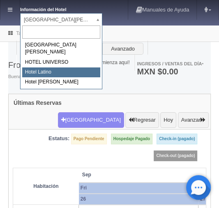
select select "625"
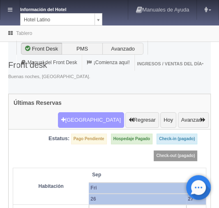
click at [87, 112] on button "Nueva Reserva" at bounding box center [91, 120] width 66 height 16
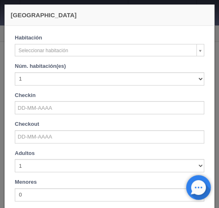
checkbox input "false"
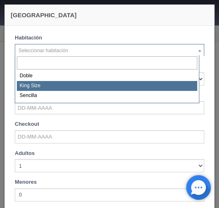
select select "2160"
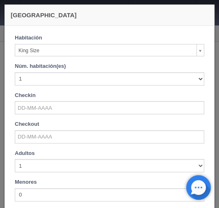
checkbox input "false"
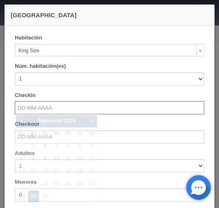
click at [28, 106] on input "text" at bounding box center [109, 107] width 189 height 13
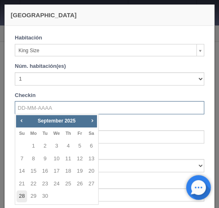
click at [23, 197] on link "28" at bounding box center [21, 196] width 11 height 12
type input "[DATE]"
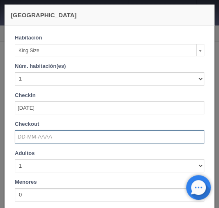
click at [25, 133] on input "text" at bounding box center [109, 136] width 189 height 13
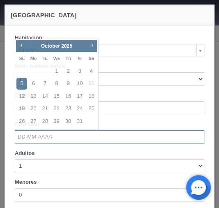
checkbox input "false"
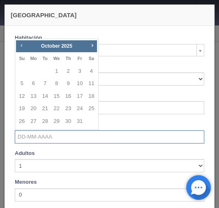
click at [23, 46] on span "Prev" at bounding box center [21, 45] width 7 height 7
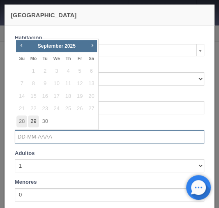
click at [36, 122] on link "29" at bounding box center [33, 121] width 11 height 12
type input "[DATE]"
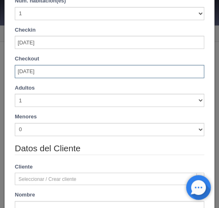
scroll to position [66, 0]
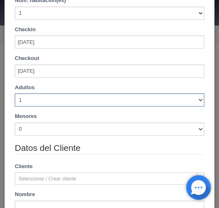
click at [193, 99] on select "1 2 3 4 5 6 7 8 9 10" at bounding box center [109, 99] width 189 height 13
checkbox input "false"
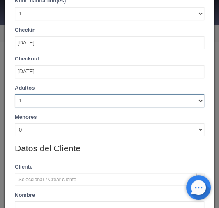
select select "2"
click at [15, 94] on select "1 2 3 4 5 6 7 8 9 10" at bounding box center [109, 100] width 189 height 13
checkbox input "false"
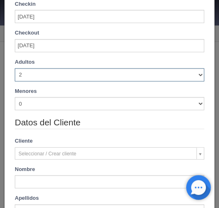
scroll to position [155, 0]
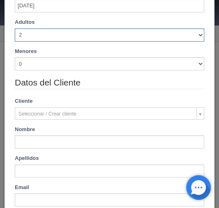
click at [20, 149] on div "Datos del Cliente Cliente Seleccionar / Crear cliente Nuevo Cliente Nombre Apel…" at bounding box center [110, 158] width 202 height 165
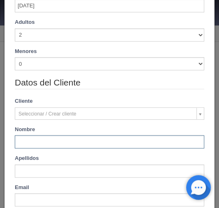
drag, startPoint x: 23, startPoint y: 141, endPoint x: 43, endPoint y: 128, distance: 24.0
click at [23, 141] on input "text" at bounding box center [109, 141] width 189 height 13
type input "[PERSON_NAME]"
type input "740.00"
checkbox input "false"
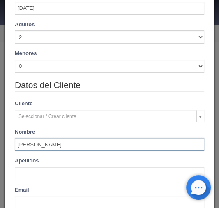
scroll to position [158, 0]
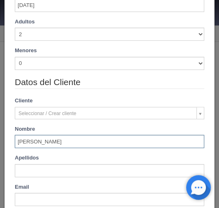
type input "[PERSON_NAME]"
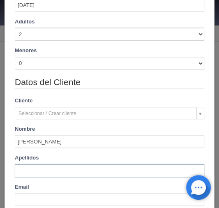
click at [38, 166] on input "text" at bounding box center [109, 170] width 189 height 13
type input "[PERSON_NAME]"
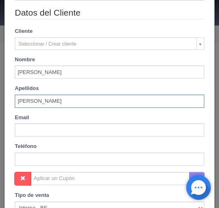
scroll to position [256, 0]
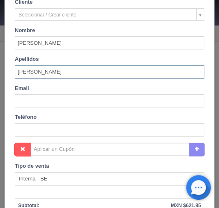
checkbox input "false"
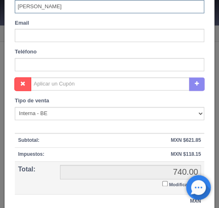
scroll to position [322, 0]
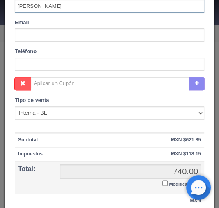
type input "[PERSON_NAME]"
click at [162, 180] on input "Modificar Total" at bounding box center [164, 182] width 5 height 5
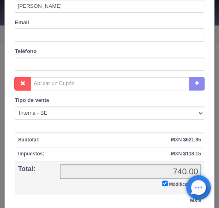
checkbox input "true"
click at [159, 179] on div "Nombre Cupón : Descuentos : Tipo de venta Correo Electronico Interna - BE Llama…" at bounding box center [110, 145] width 202 height 137
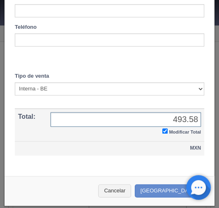
scroll to position [347, 0]
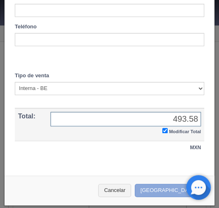
type input "493.58"
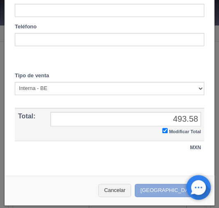
click at [160, 191] on button "Crear Reserva" at bounding box center [170, 191] width 71 height 14
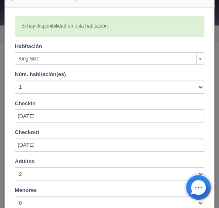
scroll to position [0, 0]
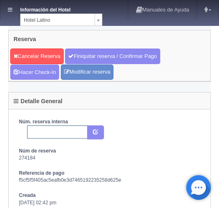
click at [38, 125] on input "text" at bounding box center [57, 131] width 60 height 13
paste input "2299710982"
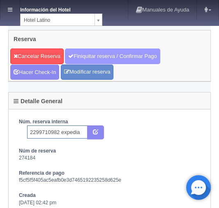
click at [82, 55] on link "Finiquitar reserva / Confirmar Pago" at bounding box center [112, 56] width 95 height 16
type input "2299710982 expedia"
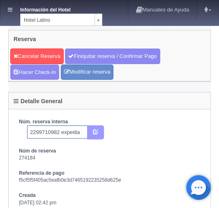
click at [97, 131] on icon "submit" at bounding box center [95, 131] width 5 height 5
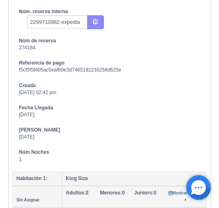
scroll to position [99, 0]
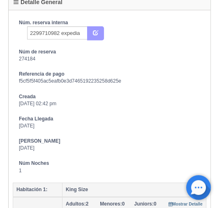
click at [96, 30] on icon "submit" at bounding box center [95, 32] width 5 height 5
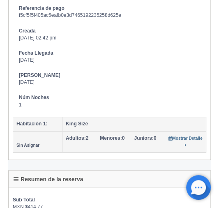
scroll to position [0, 0]
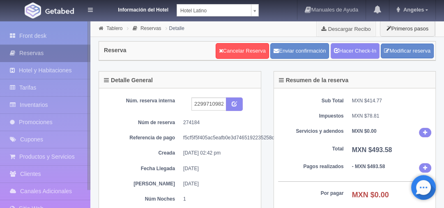
click at [33, 53] on link "Reservas" at bounding box center [45, 53] width 90 height 17
